Goal: Task Accomplishment & Management: Complete application form

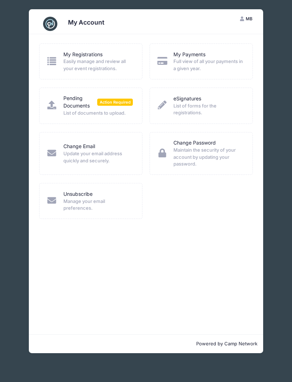
click at [98, 103] on span "Action Required" at bounding box center [115, 102] width 36 height 7
click at [123, 99] on span "Action Required" at bounding box center [115, 102] width 36 height 7
click at [127, 92] on div "Pending Documents Action Required List of documents to upload." at bounding box center [90, 106] width 103 height 36
click at [101, 104] on span "Action Required" at bounding box center [115, 102] width 36 height 7
click at [80, 105] on link "Pending Documents" at bounding box center [80, 102] width 34 height 15
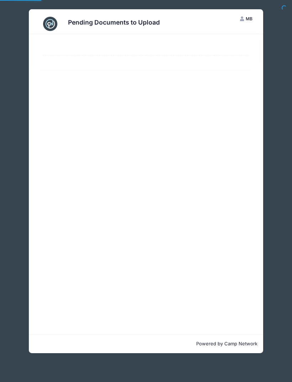
select select "50"
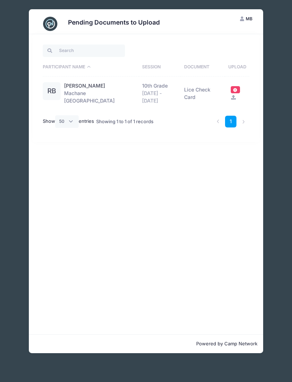
click at [236, 90] on span at bounding box center [235, 90] width 5 height 4
click at [234, 89] on span at bounding box center [235, 90] width 5 height 4
click at [234, 95] on icon at bounding box center [234, 97] width 6 height 5
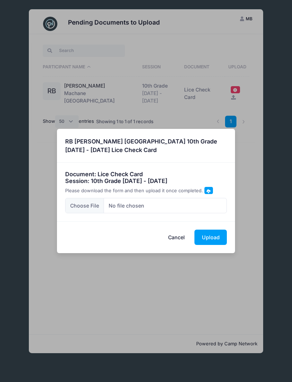
click at [94, 205] on input "file" at bounding box center [146, 205] width 162 height 15
type input "C:\fakepath\Lice check.JPG"
click at [220, 237] on button "Upload" at bounding box center [210, 237] width 32 height 15
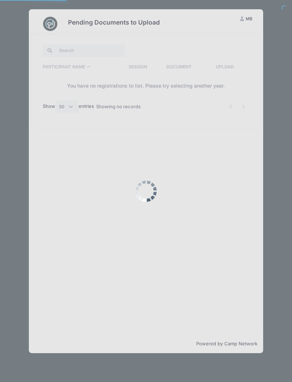
select select "50"
